Goal: Task Accomplishment & Management: Use online tool/utility

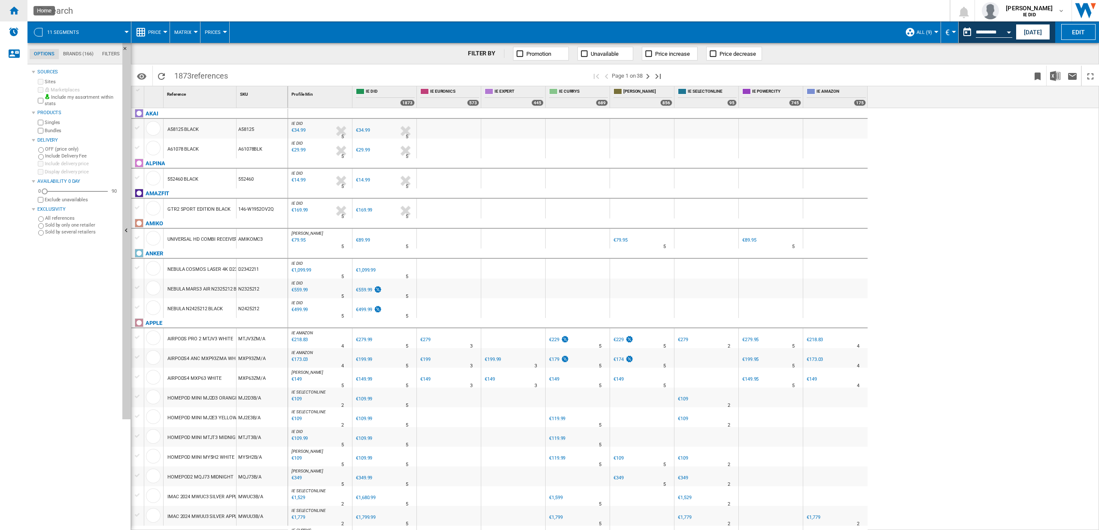
click at [14, 8] on ng-md-icon "Home" at bounding box center [14, 10] width 10 height 10
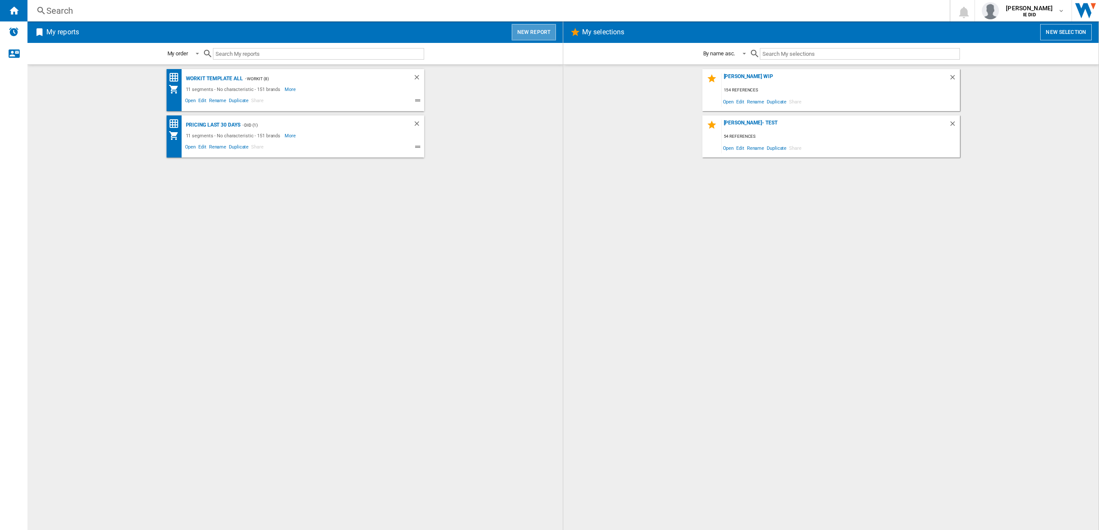
click at [543, 38] on button "New report" at bounding box center [534, 32] width 44 height 16
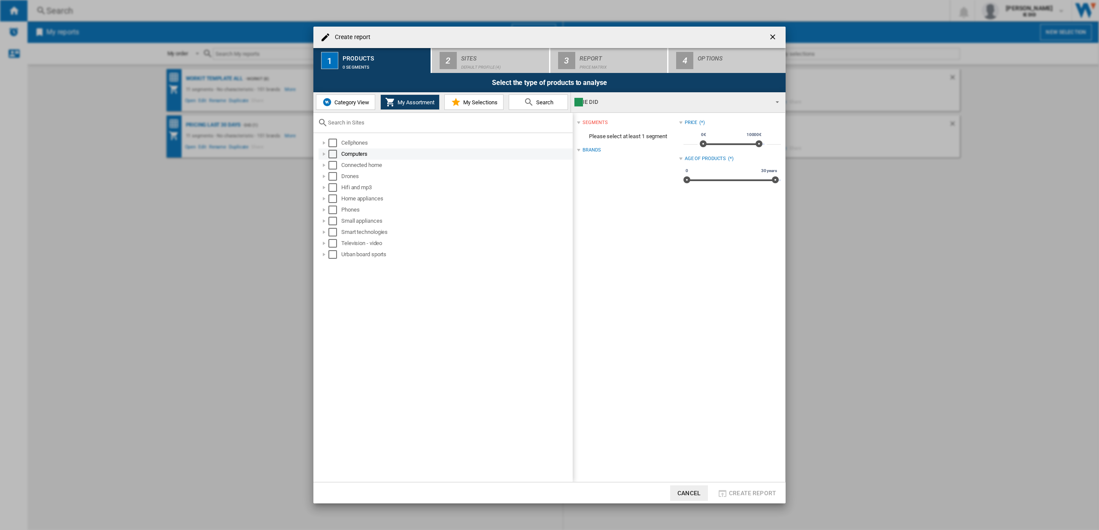
drag, startPoint x: 335, startPoint y: 143, endPoint x: 334, endPoint y: 150, distance: 7.9
click at [336, 143] on div "Select" at bounding box center [332, 143] width 9 height 9
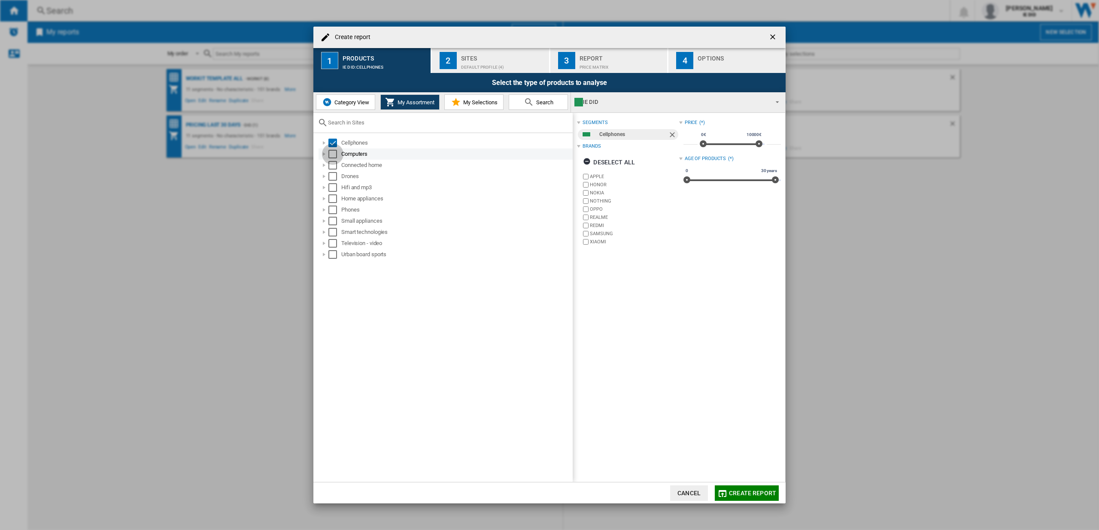
click at [334, 150] on div "Select" at bounding box center [332, 154] width 9 height 9
drag, startPoint x: 334, startPoint y: 164, endPoint x: 334, endPoint y: 170, distance: 6.0
click at [334, 164] on div "Select" at bounding box center [332, 165] width 9 height 9
click at [333, 172] on div "Select" at bounding box center [332, 176] width 9 height 9
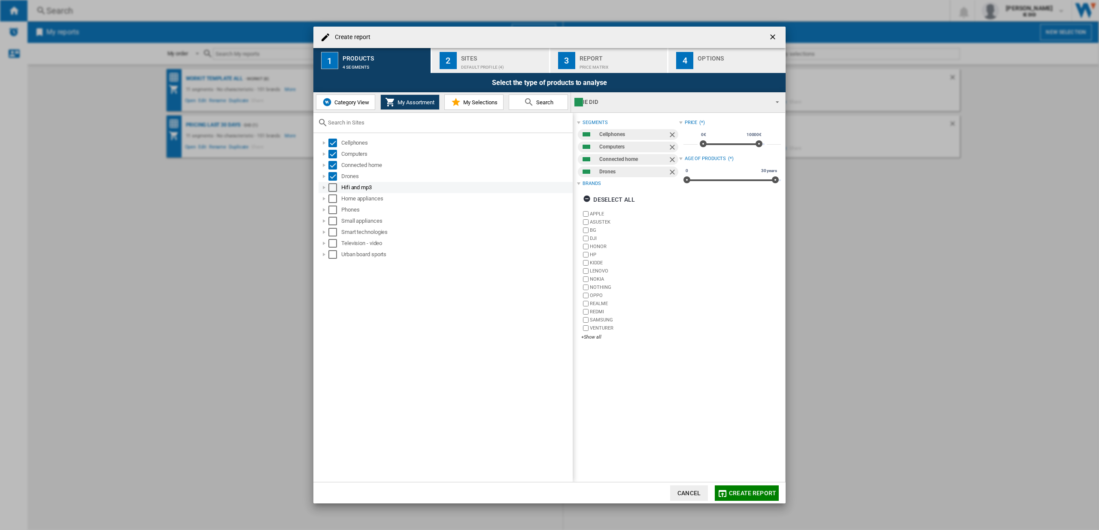
click at [333, 187] on div "Select" at bounding box center [332, 187] width 9 height 9
click at [334, 196] on div "Select" at bounding box center [332, 199] width 9 height 9
drag, startPoint x: 333, startPoint y: 209, endPoint x: 333, endPoint y: 223, distance: 13.7
click at [333, 210] on div "Select" at bounding box center [332, 210] width 9 height 9
click at [334, 223] on div "Select" at bounding box center [332, 221] width 9 height 9
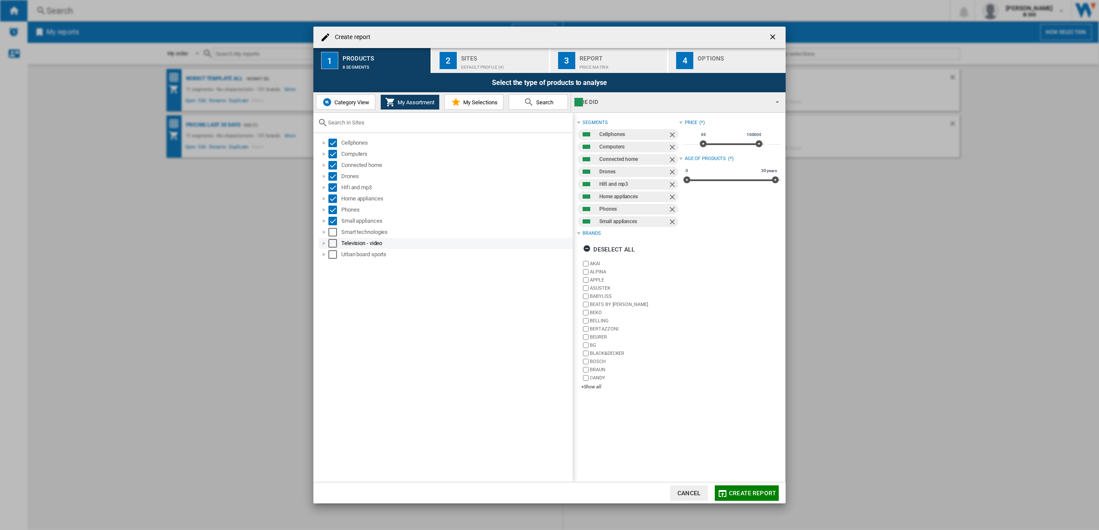
click at [334, 234] on div "Select" at bounding box center [332, 232] width 9 height 9
drag, startPoint x: 334, startPoint y: 243, endPoint x: 334, endPoint y: 252, distance: 9.4
click at [335, 244] on div "Select" at bounding box center [332, 243] width 9 height 9
click at [334, 252] on div "Select" at bounding box center [332, 254] width 9 height 9
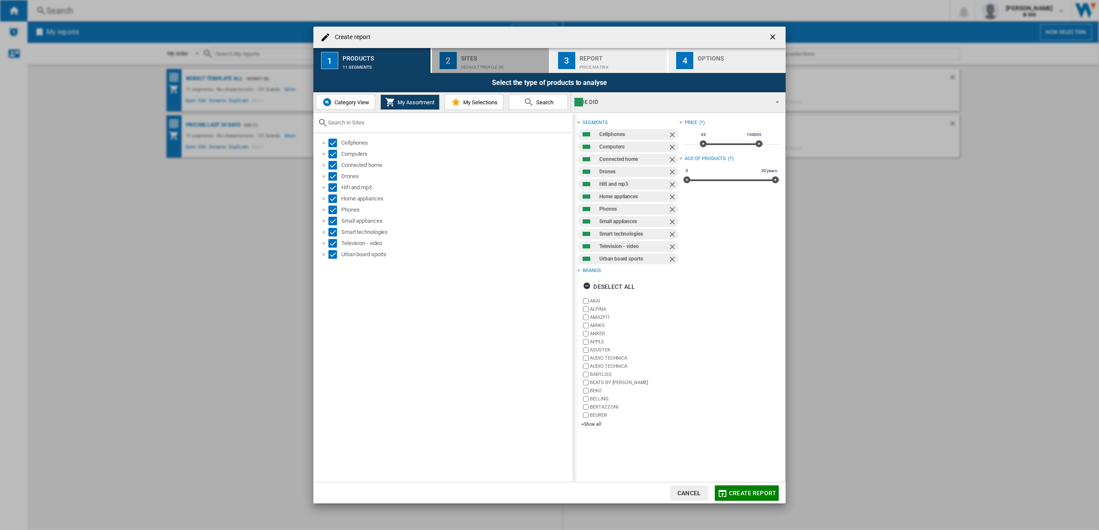
click at [503, 58] on div "Sites" at bounding box center [503, 56] width 85 height 9
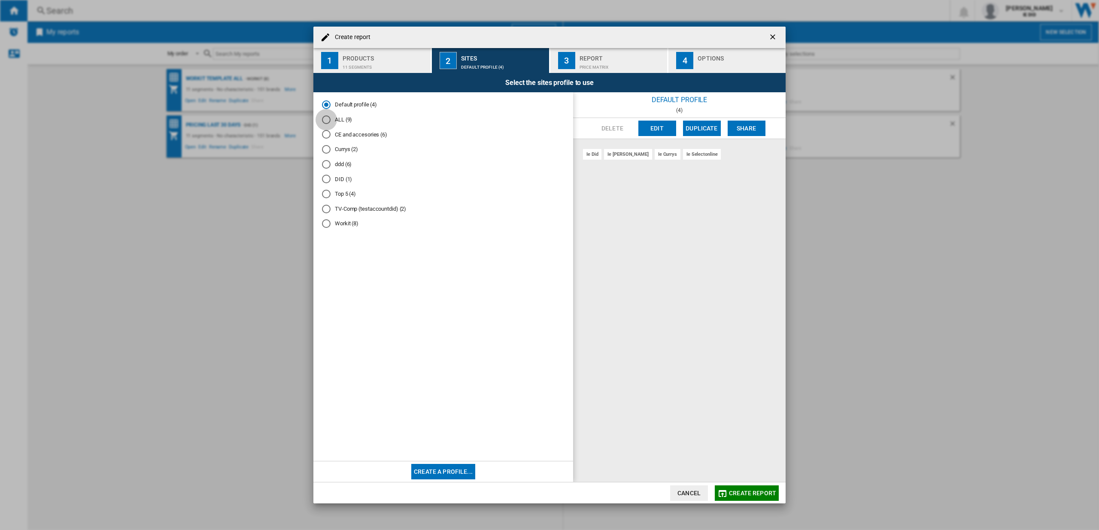
click at [326, 121] on div "ALL (9)" at bounding box center [326, 120] width 9 height 9
click at [752, 496] on span "Create report" at bounding box center [752, 493] width 47 height 7
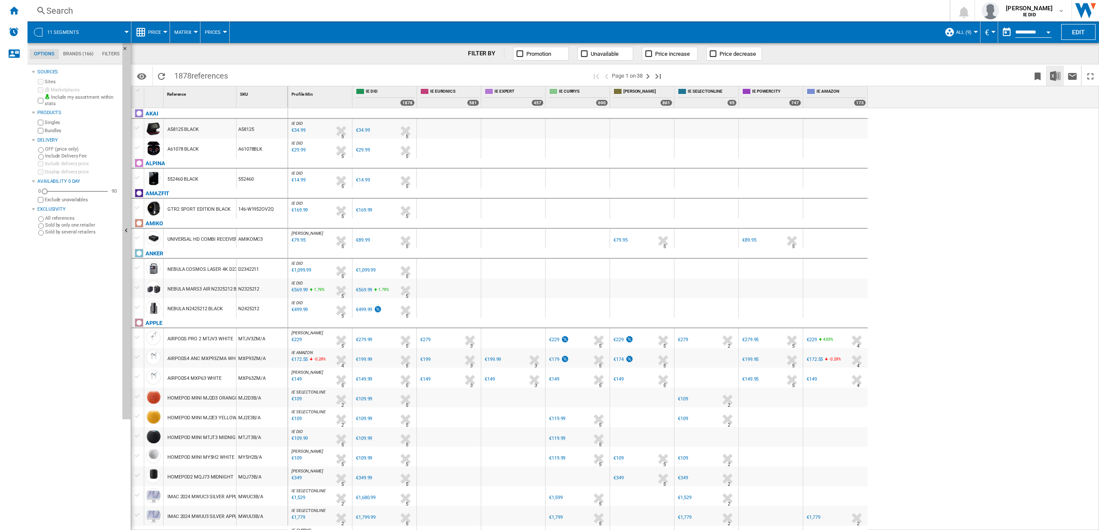
click at [1057, 74] on img "Download in Excel" at bounding box center [1055, 76] width 10 height 10
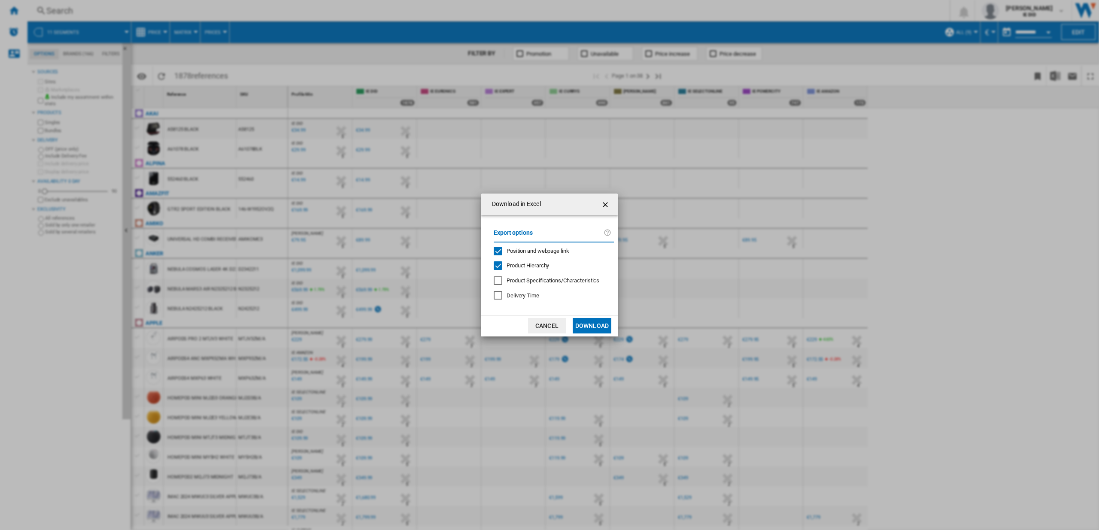
click at [591, 326] on button "Download" at bounding box center [592, 325] width 39 height 15
